Goal: Check status: Check status

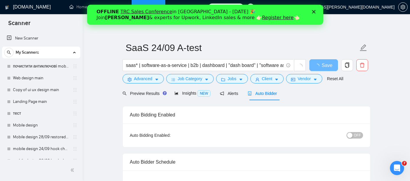
click at [138, 11] on link "TRC Sales Conference" at bounding box center [146, 12] width 52 height 6
click at [313, 12] on polygon "Закрыть" at bounding box center [314, 12] width 4 height 4
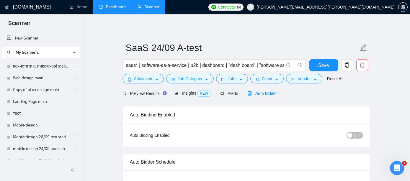
click at [120, 9] on link "Dashboard" at bounding box center [112, 6] width 27 height 5
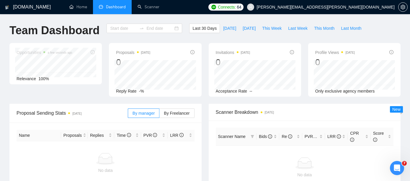
type input "[DATE]"
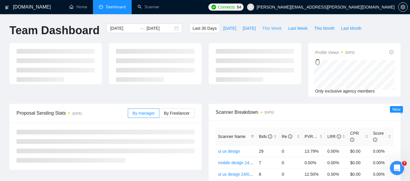
click at [271, 28] on span "This Week" at bounding box center [271, 28] width 19 height 6
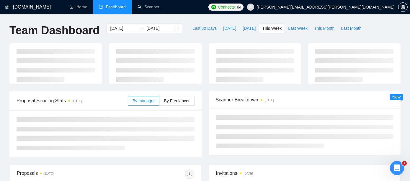
type input "[DATE]"
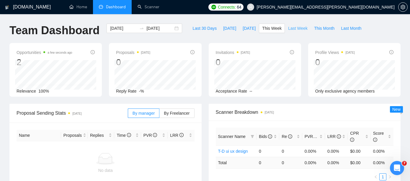
click at [297, 26] on span "Last Week" at bounding box center [297, 28] width 19 height 6
type input "[DATE]"
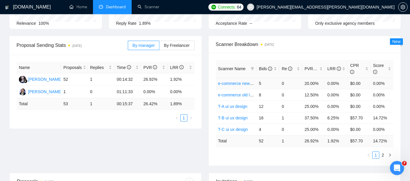
scroll to position [79, 0]
